Goal: Information Seeking & Learning: Understand process/instructions

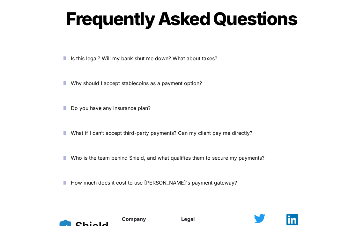
scroll to position [2305, 0]
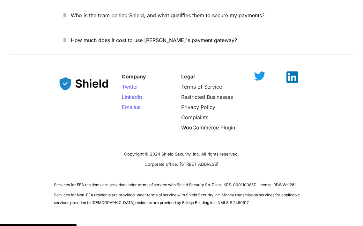
click at [169, 152] on span "Copyright © 2024 Shield Security, Inc. All rights reserved." at bounding box center [181, 154] width 115 height 5
drag, startPoint x: 169, startPoint y: 130, endPoint x: 198, endPoint y: 133, distance: 29.2
click at [198, 152] on span "Copyright © 2024 Shield Security, Inc. All rights reserved." at bounding box center [181, 154] width 115 height 5
copy span "Shield Security, Inc"
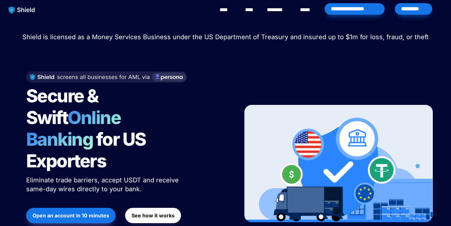
click at [276, 8] on link "********" at bounding box center [278, 10] width 23 height 8
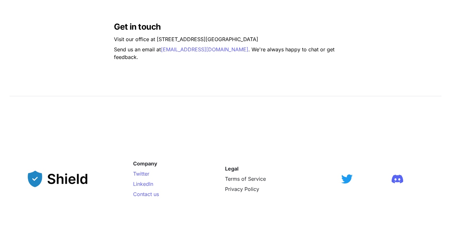
scroll to position [576, 0]
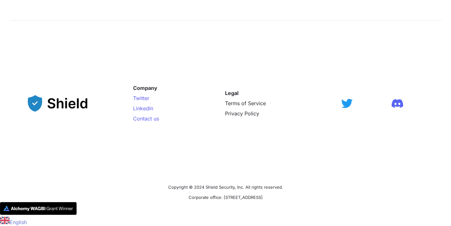
click at [239, 107] on p "Terms of Service" at bounding box center [274, 103] width 98 height 10
click at [227, 100] on span "Terms of Service" at bounding box center [245, 103] width 41 height 6
click at [238, 114] on span "Privacy Policy" at bounding box center [242, 113] width 34 height 6
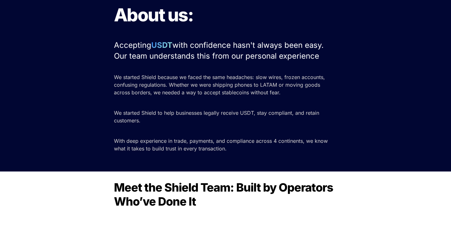
scroll to position [0, 0]
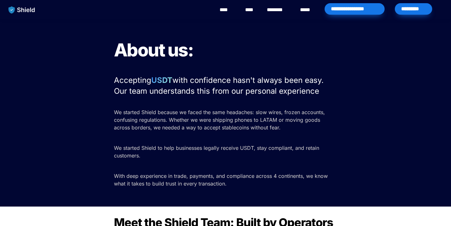
click at [303, 10] on link "****" at bounding box center [307, 10] width 14 height 8
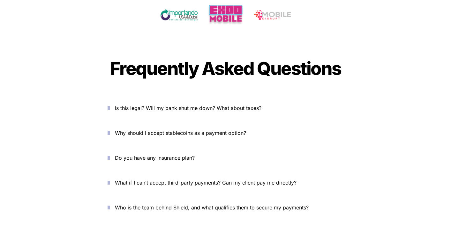
scroll to position [2116, 0]
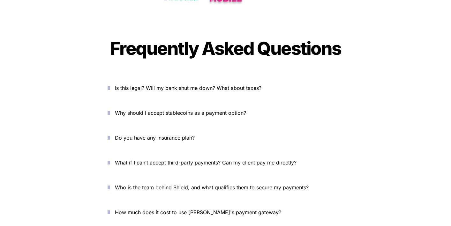
click at [110, 84] on icon "button" at bounding box center [109, 88] width 2 height 8
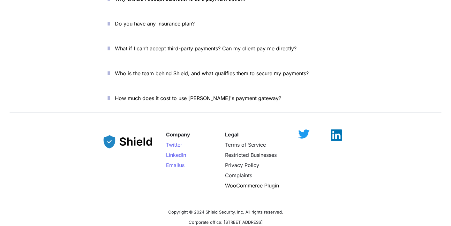
scroll to position [2387, 0]
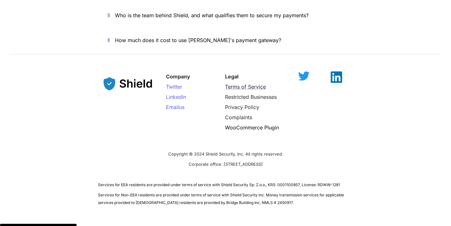
click at [234, 84] on span "Terms of Service" at bounding box center [245, 87] width 41 height 6
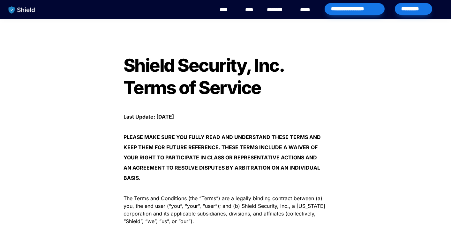
scroll to position [101, 0]
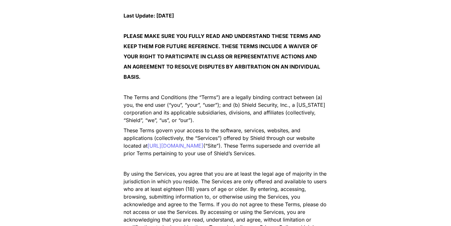
click at [247, 106] on span "The Terms and Conditions (the “Terms”) are a legally binding contract between (…" at bounding box center [224, 108] width 203 height 29
drag, startPoint x: 247, startPoint y: 106, endPoint x: 287, endPoint y: 106, distance: 40.2
click at [287, 106] on span "The Terms and Conditions (the “Terms”) are a legally binding contract between (…" at bounding box center [224, 108] width 203 height 29
copy span "Shield Security, Inc."
